Goal: Transaction & Acquisition: Book appointment/travel/reservation

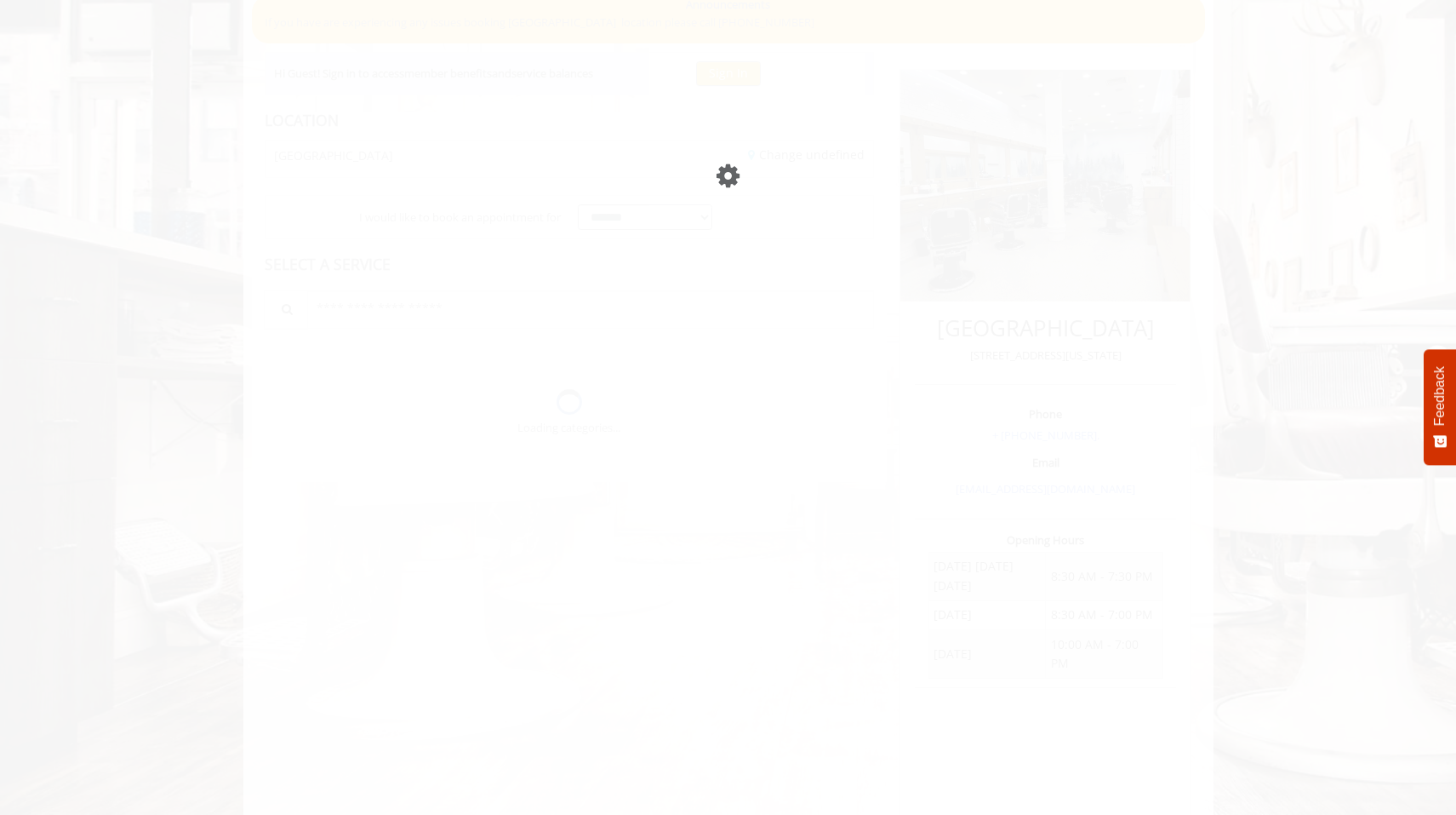
scroll to position [25, 0]
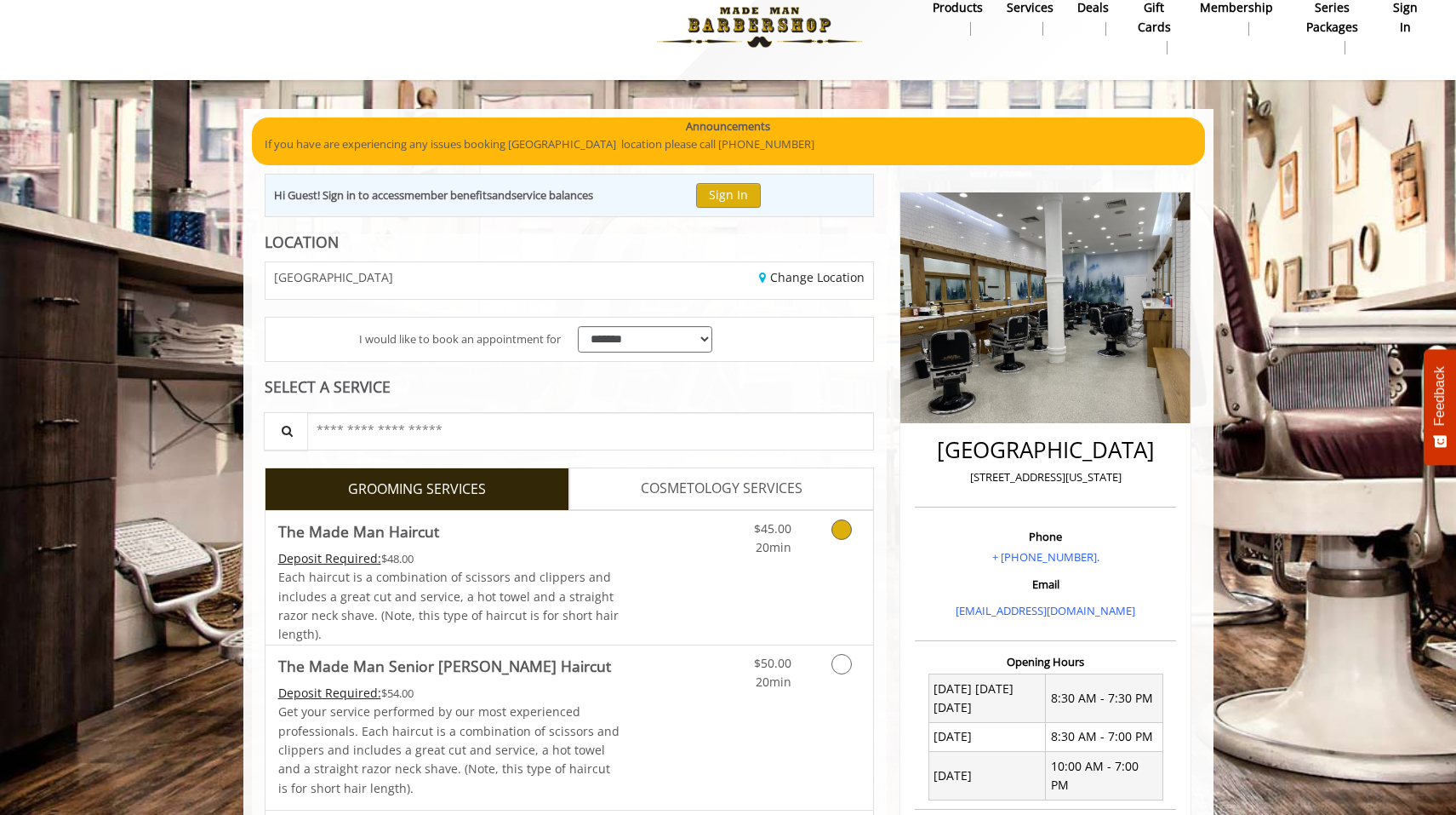
click at [727, 568] on div "$45.00 20min" at bounding box center [798, 577] width 153 height 134
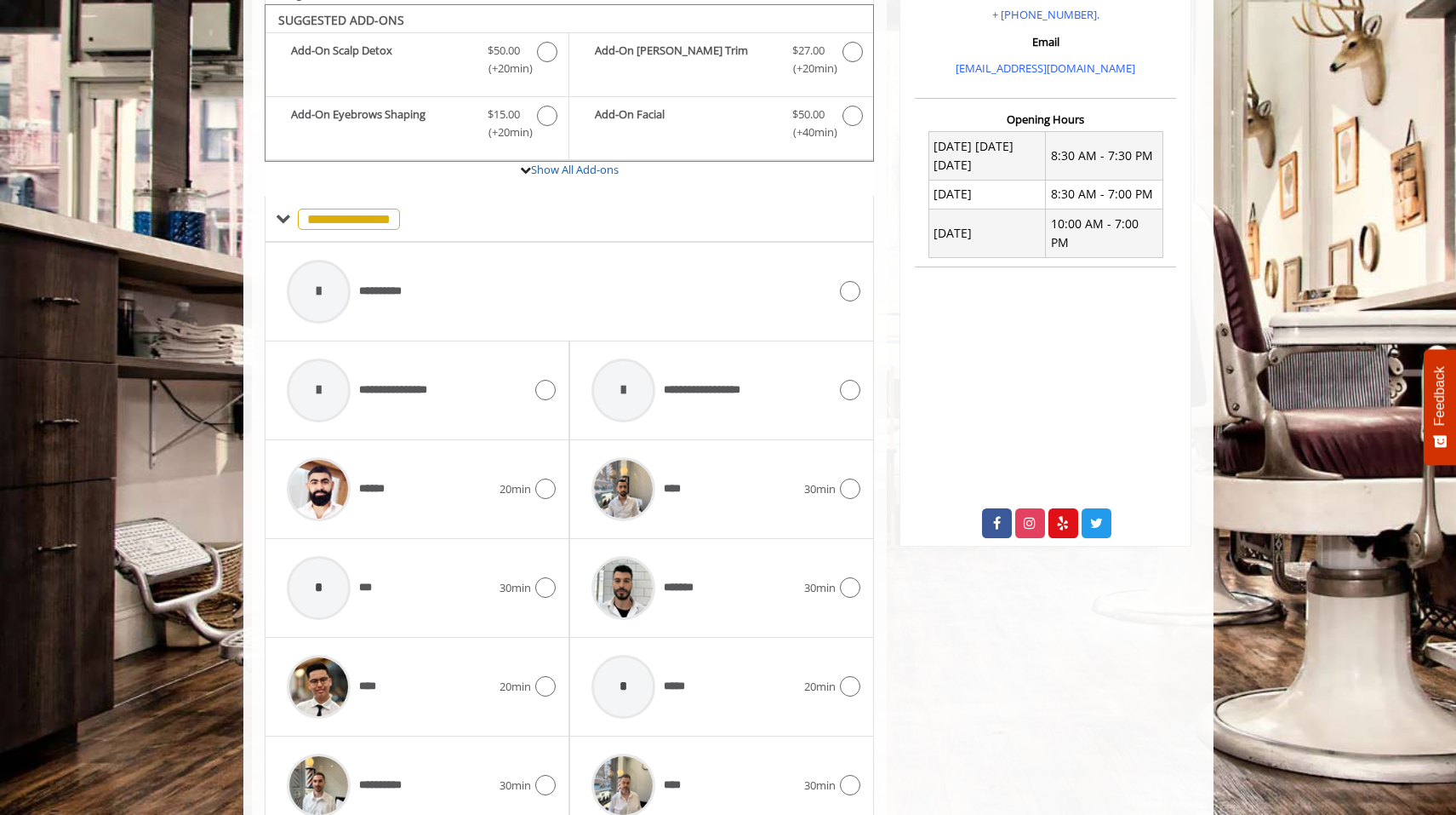
click at [438, 483] on div "******" at bounding box center [388, 488] width 221 height 81
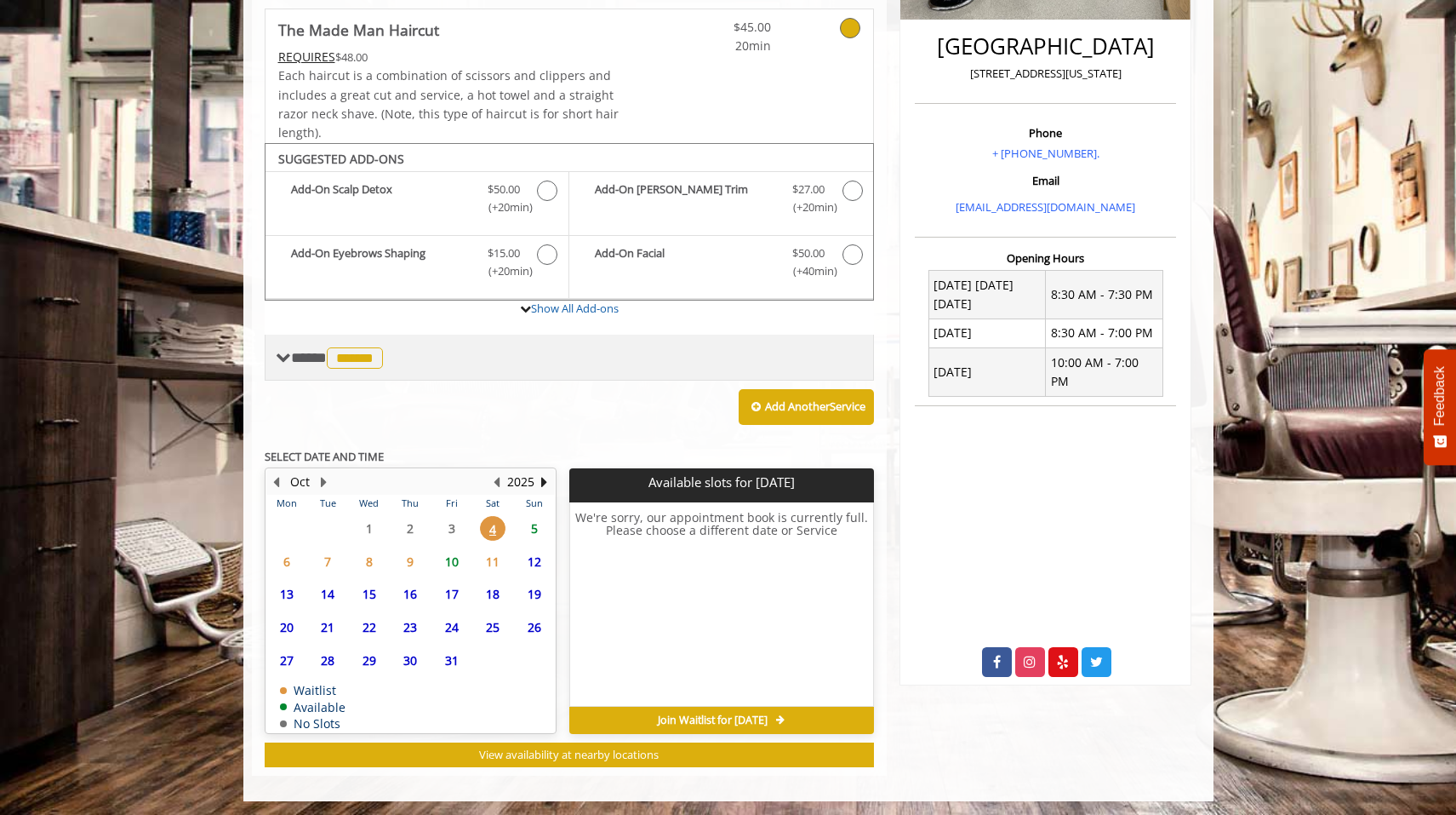
scroll to position [423, 0]
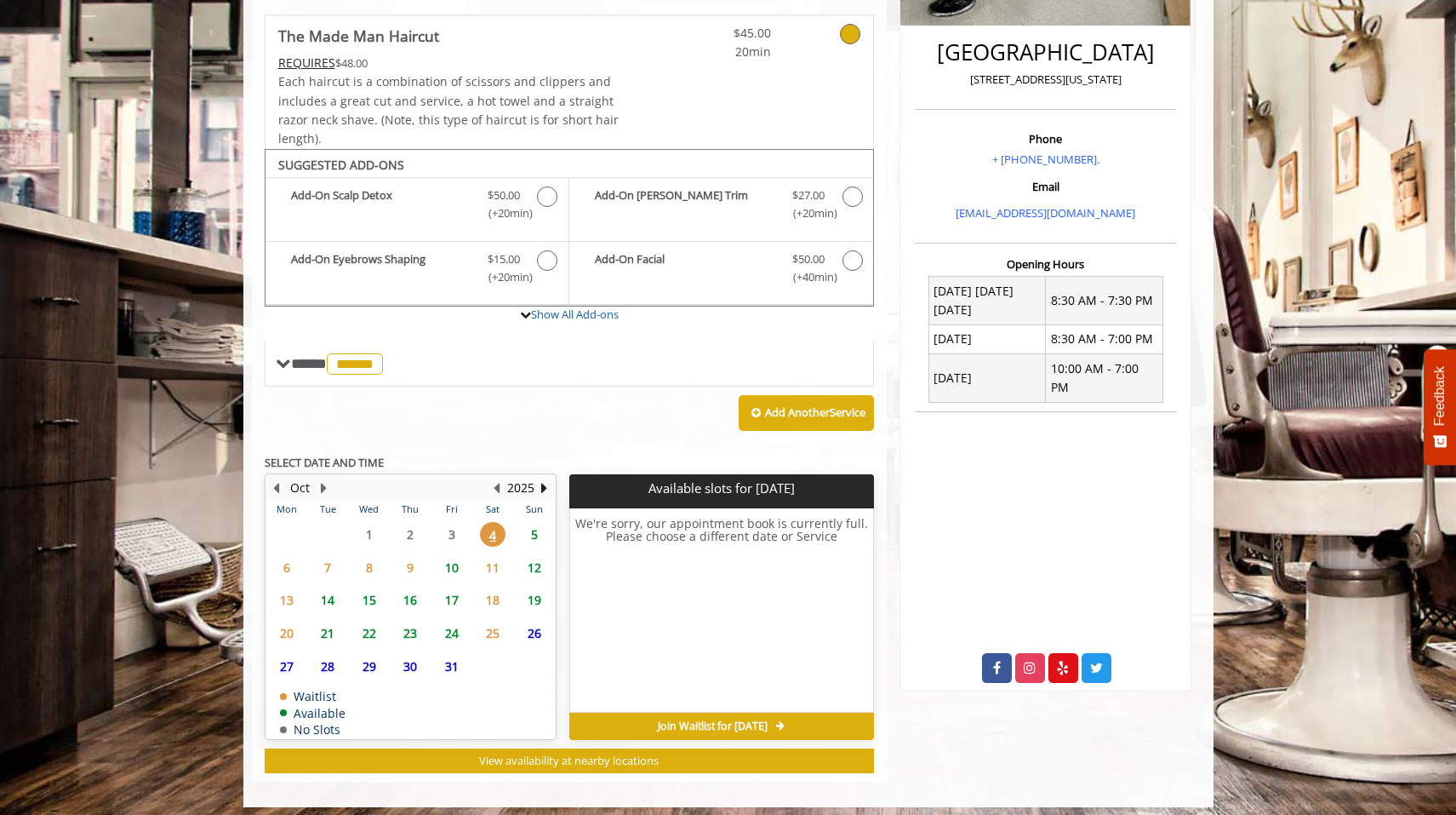
click at [455, 563] on span "10" at bounding box center [452, 567] width 25 height 25
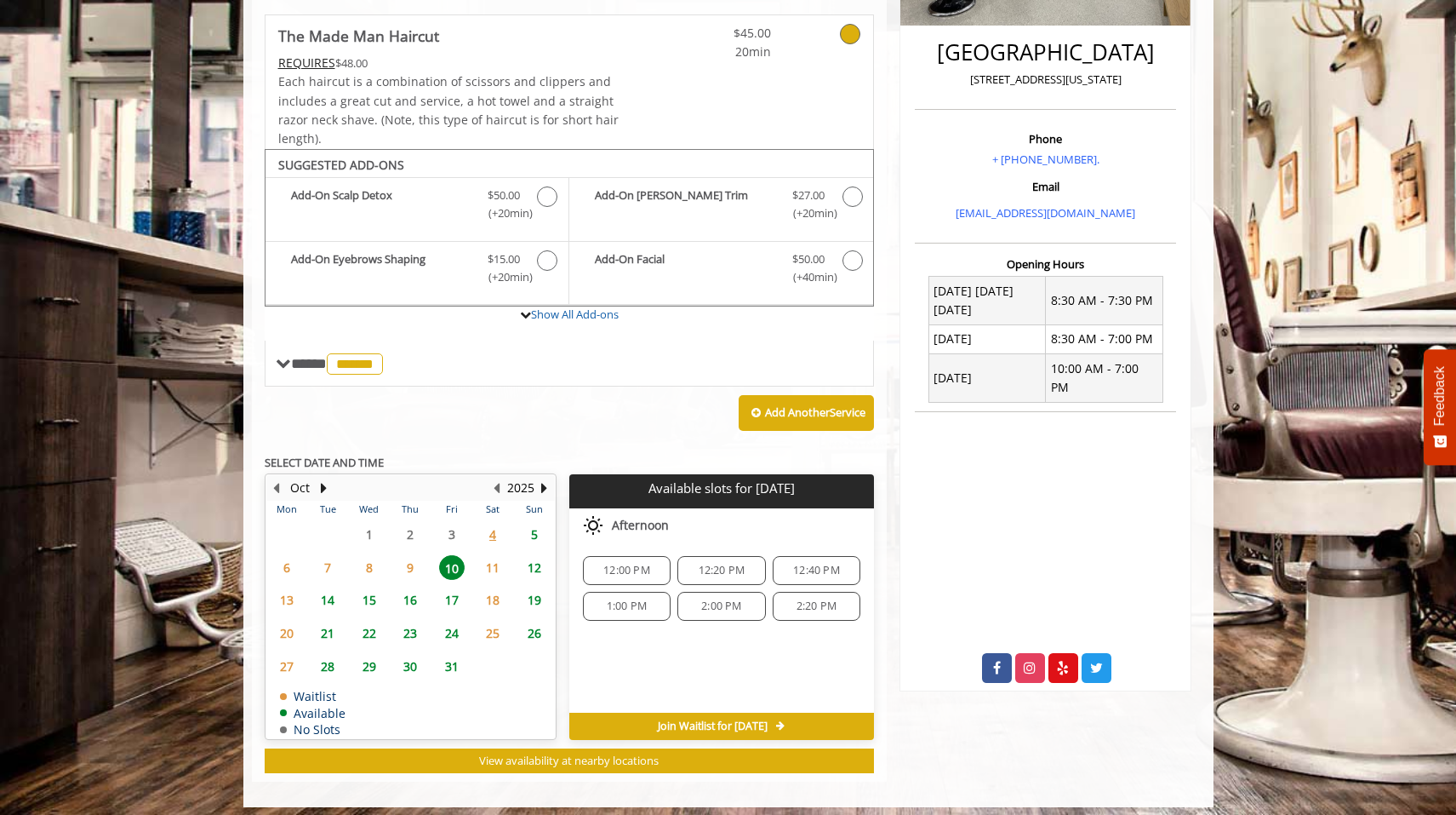
click at [648, 566] on span "12:00 PM" at bounding box center [626, 569] width 46 height 14
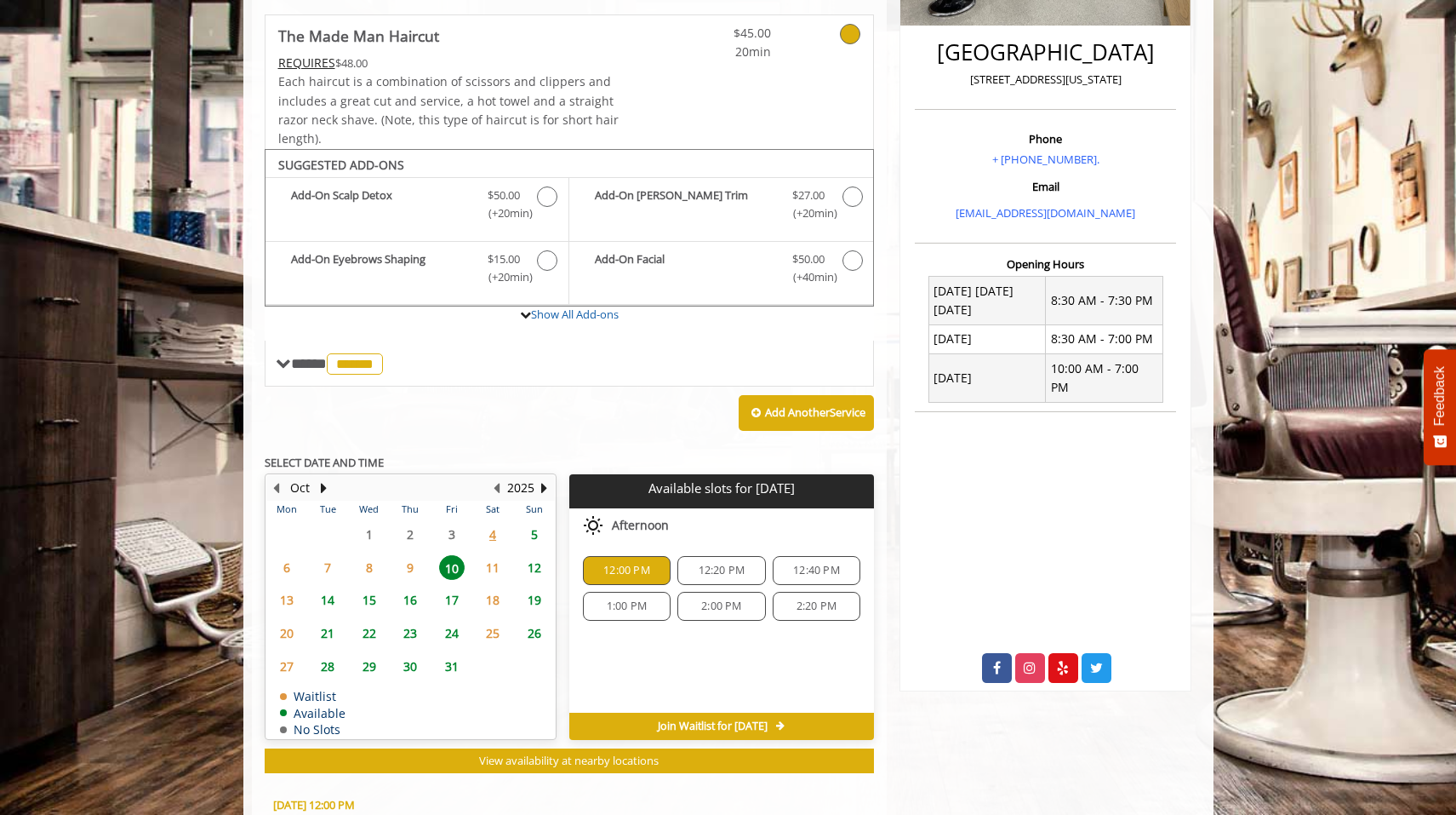
scroll to position [726, 0]
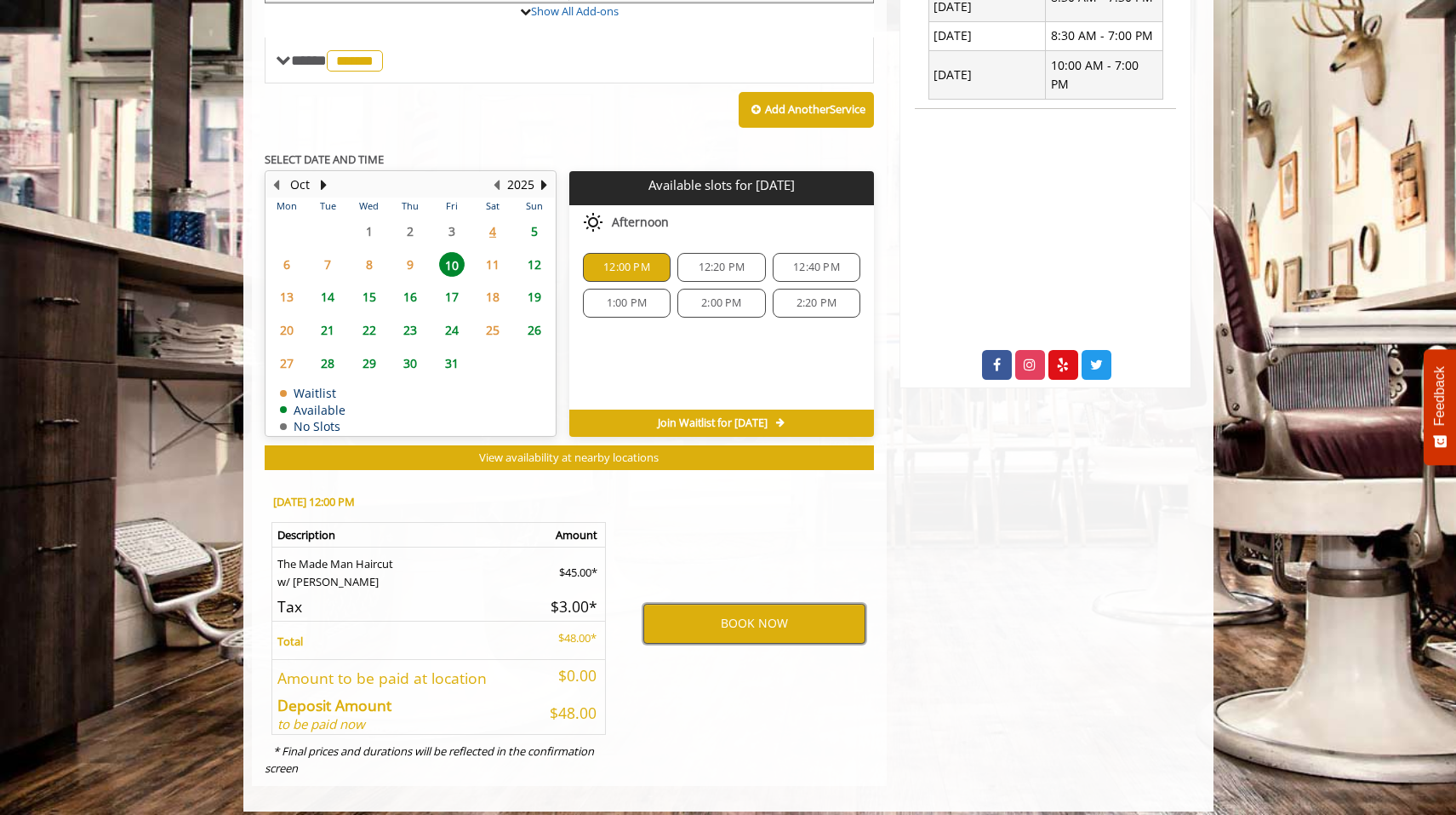
click at [736, 617] on button "BOOK NOW" at bounding box center [754, 622] width 222 height 39
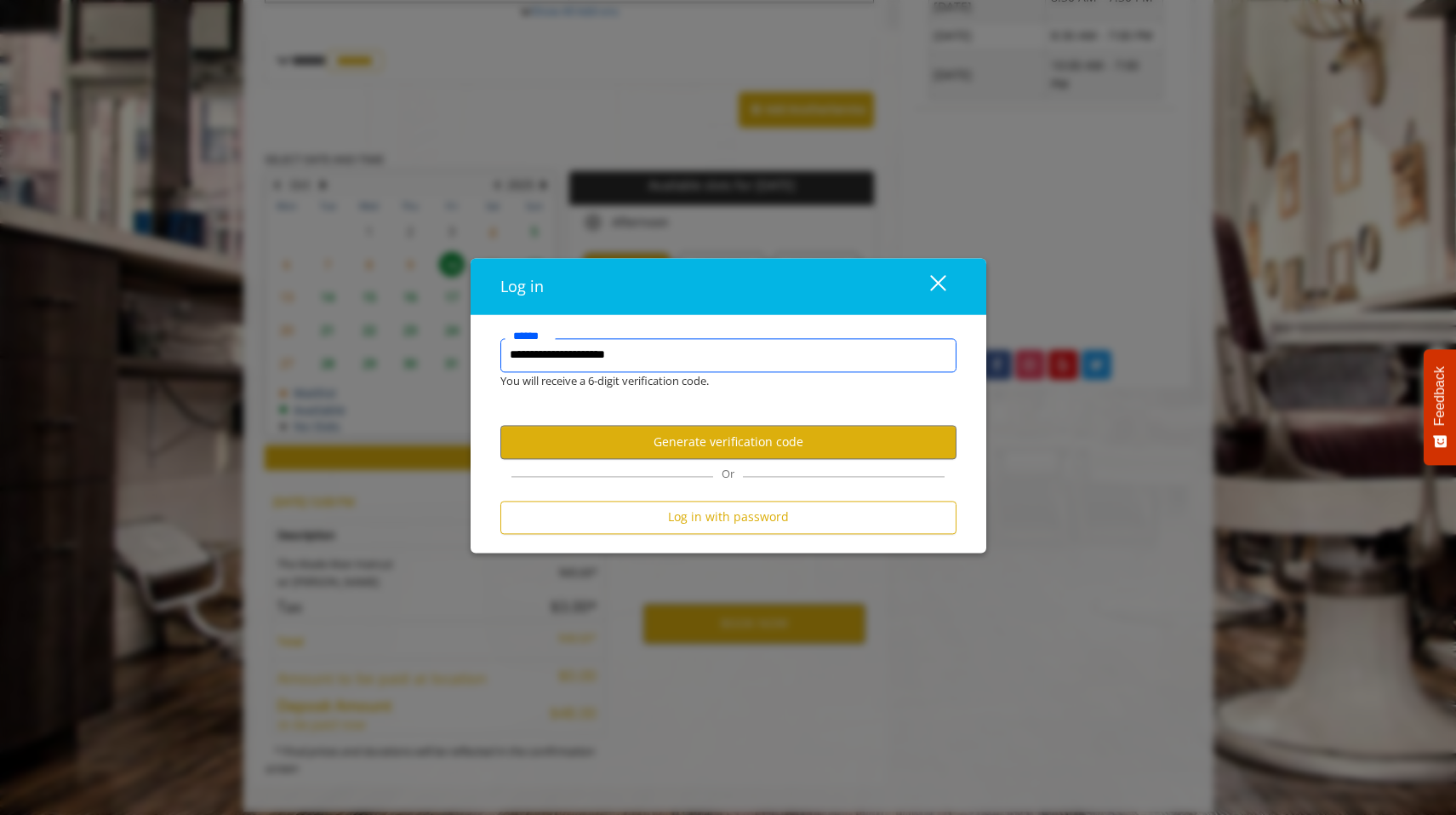
type input "**********"
click at [585, 450] on button "Generate verification code" at bounding box center [728, 442] width 457 height 33
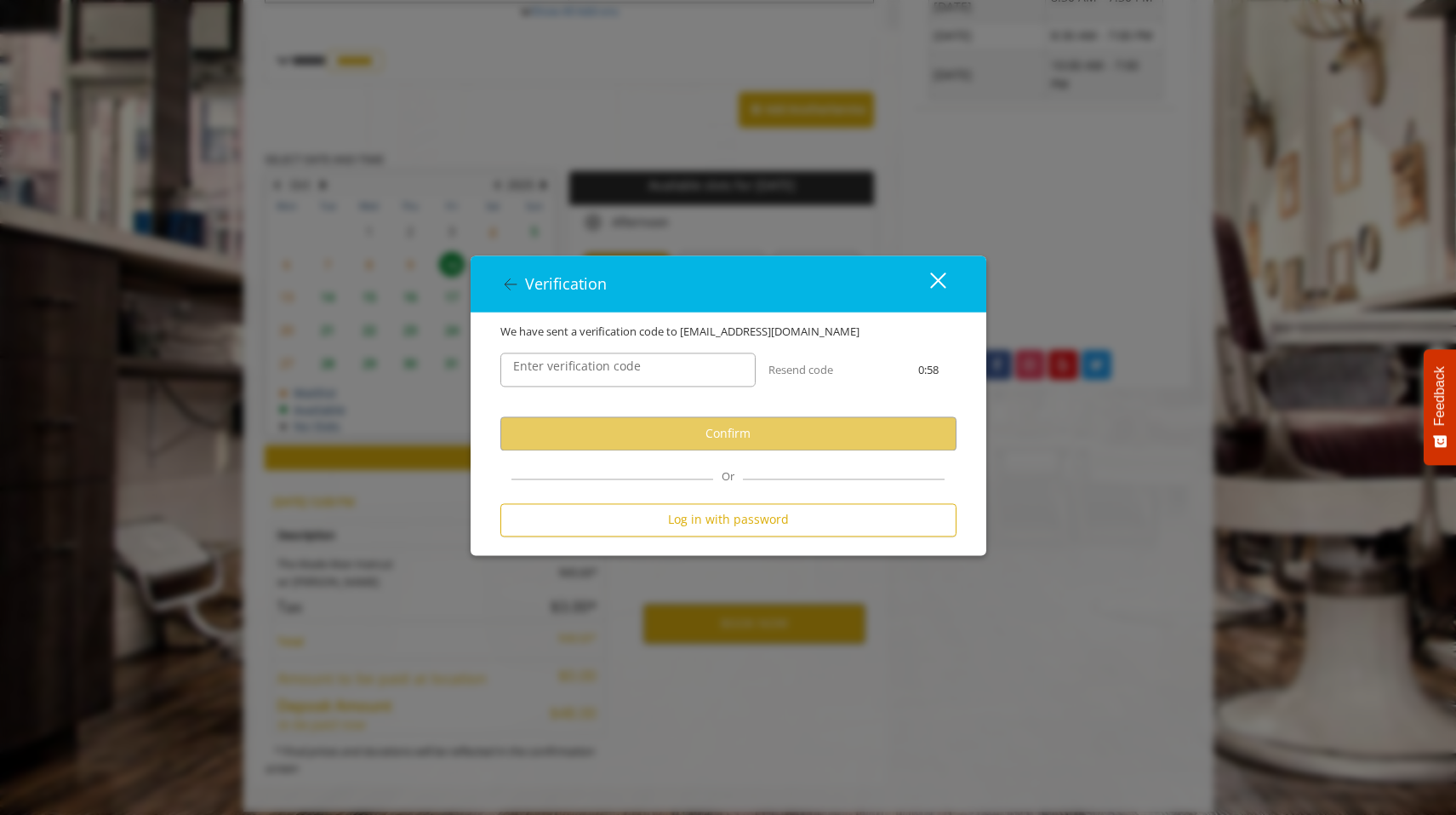
click at [580, 372] on label "Enter verification code" at bounding box center [577, 367] width 145 height 19
click at [580, 372] on input "Enter verification code" at bounding box center [628, 369] width 256 height 34
click at [675, 368] on input "Enter verification code" at bounding box center [628, 369] width 256 height 34
click at [675, 369] on input "Enter verification code" at bounding box center [628, 369] width 256 height 34
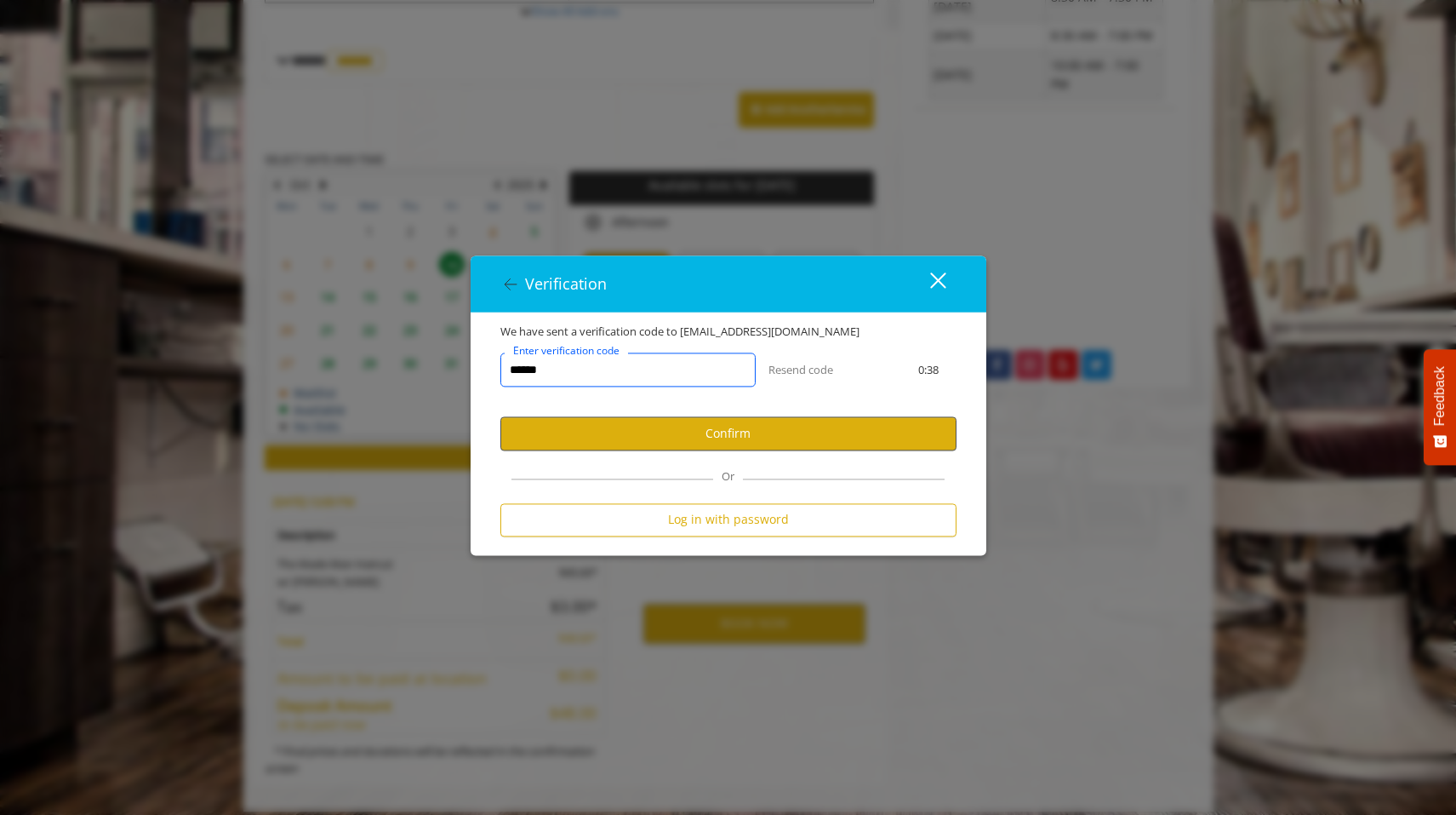
type input "******"
click at [776, 440] on button "Confirm" at bounding box center [728, 434] width 457 height 33
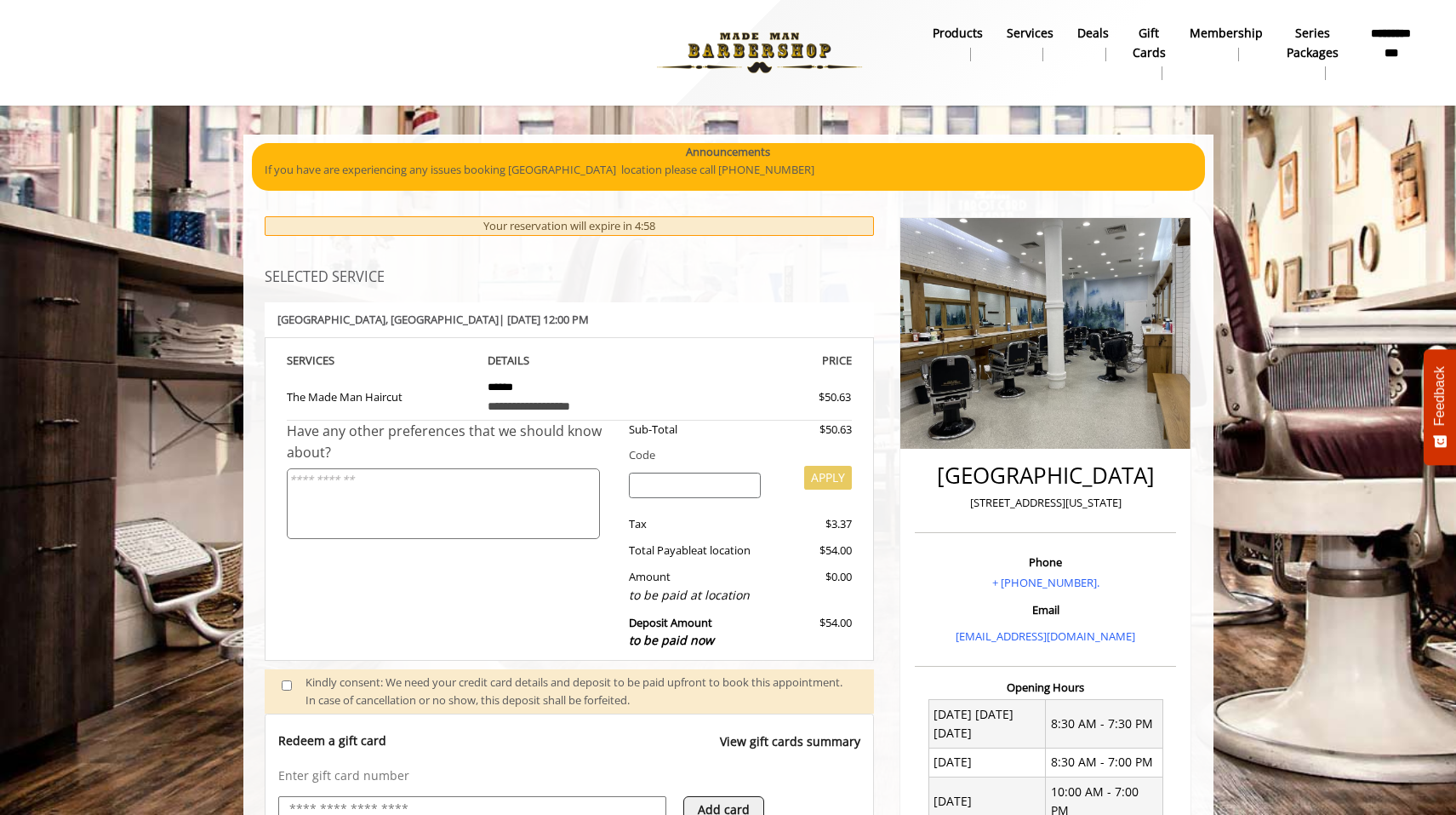
scroll to position [134, 0]
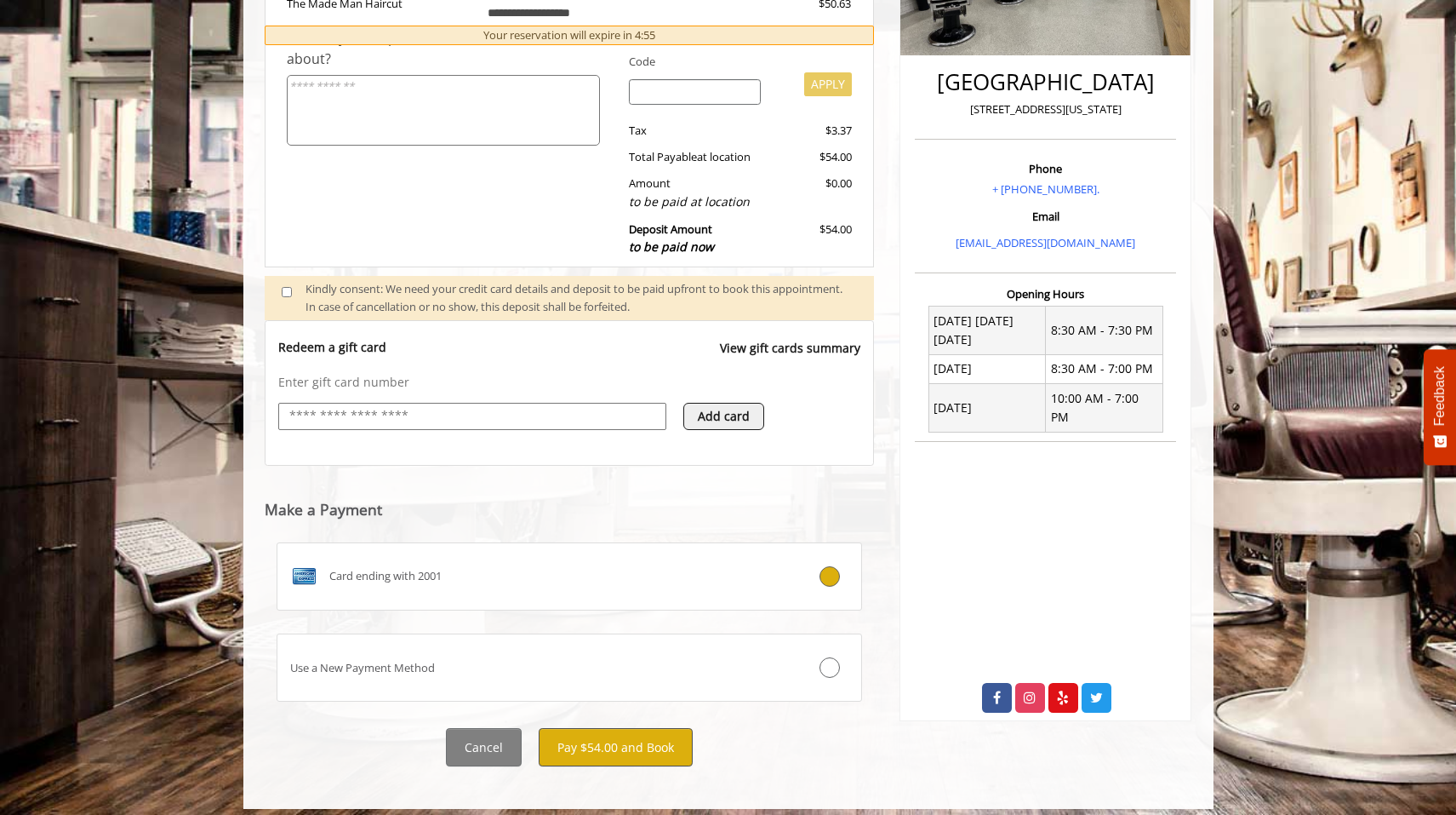
click at [597, 740] on button "Pay $54.00 and Book" at bounding box center [615, 747] width 154 height 38
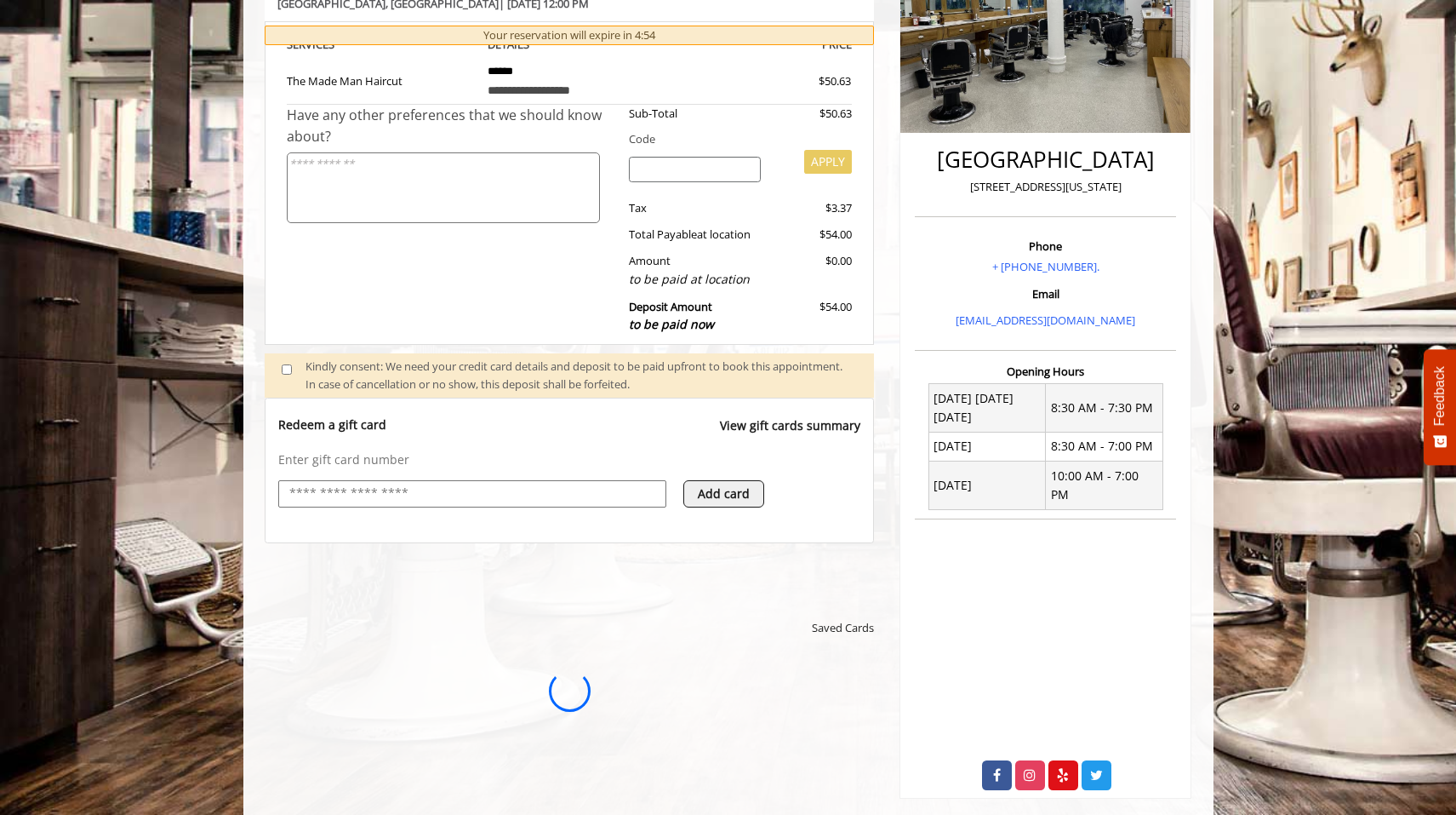
scroll to position [0, 0]
